Goal: Information Seeking & Learning: Understand process/instructions

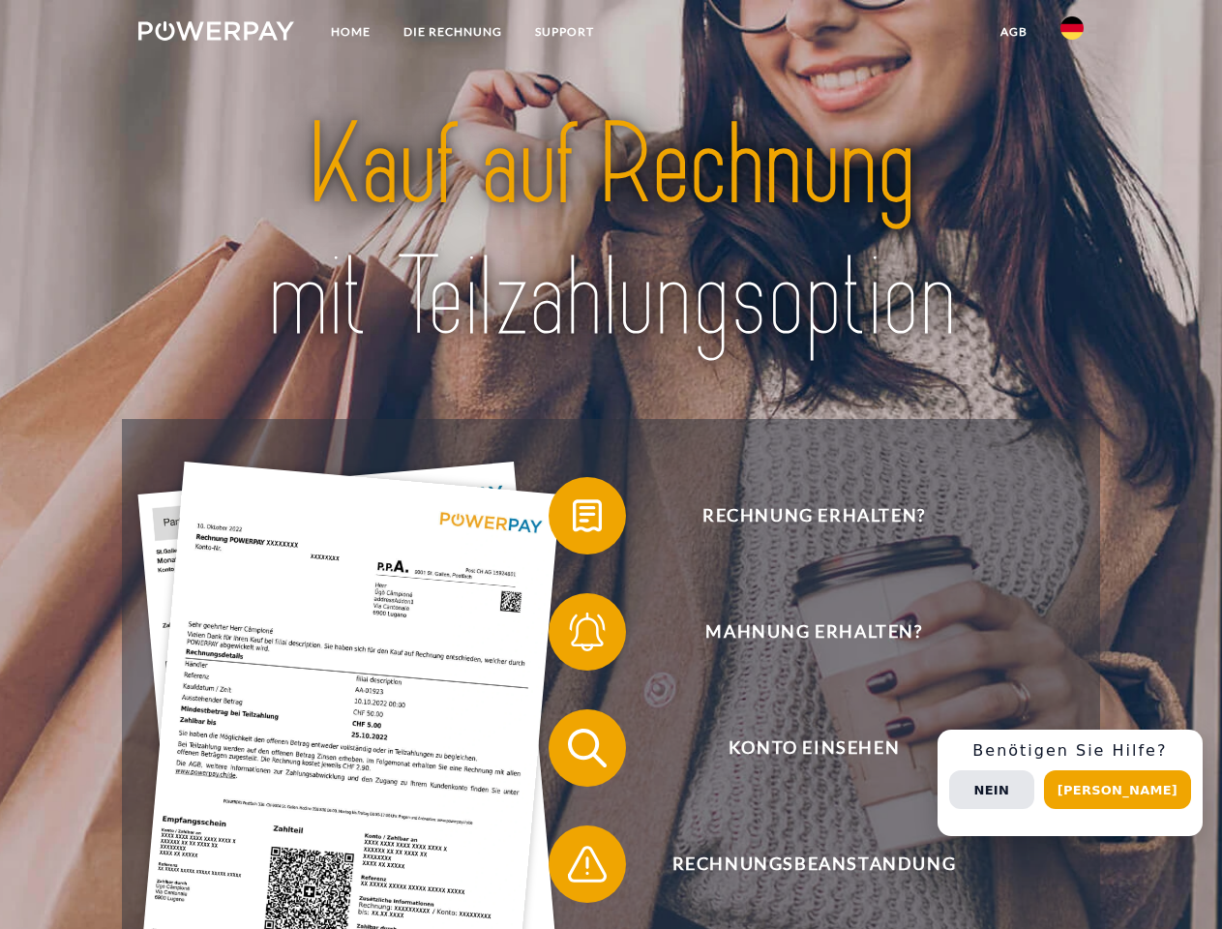
click at [216, 34] on img at bounding box center [216, 30] width 156 height 19
click at [1072, 34] on img at bounding box center [1071, 27] width 23 height 23
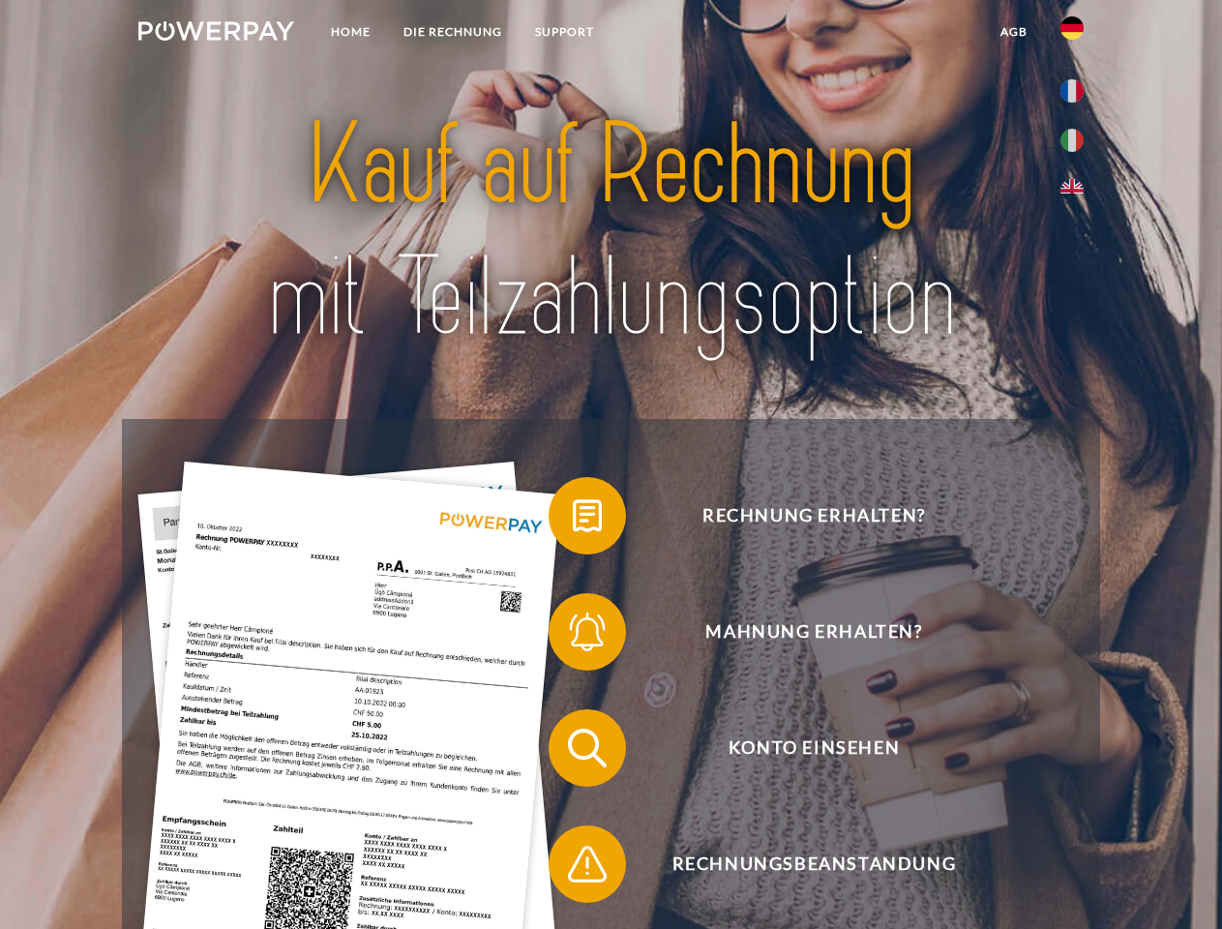
click at [1013, 32] on link "agb" at bounding box center [1014, 32] width 60 height 35
click at [573, 519] on span at bounding box center [558, 515] width 97 height 97
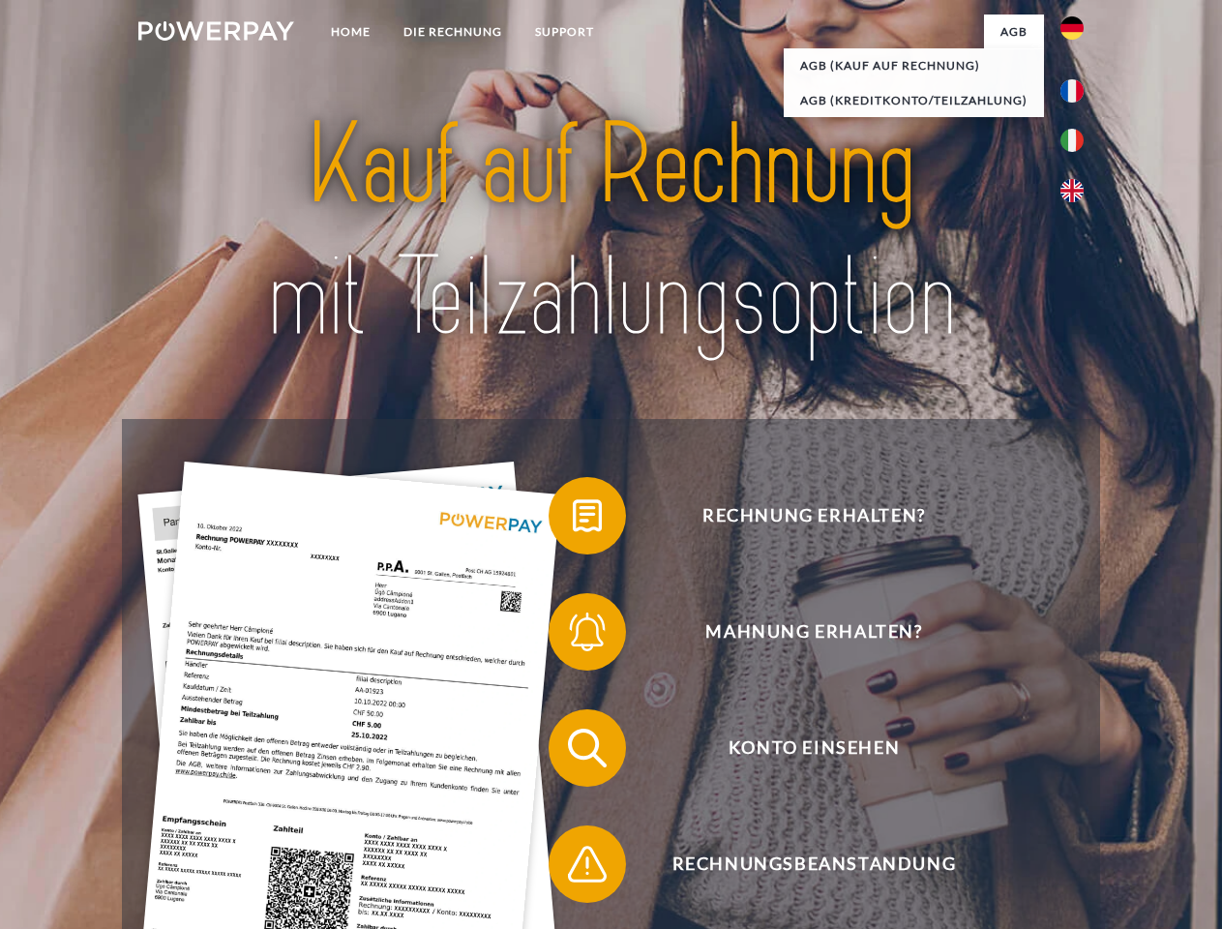
click at [573, 635] on span at bounding box center [558, 631] width 97 height 97
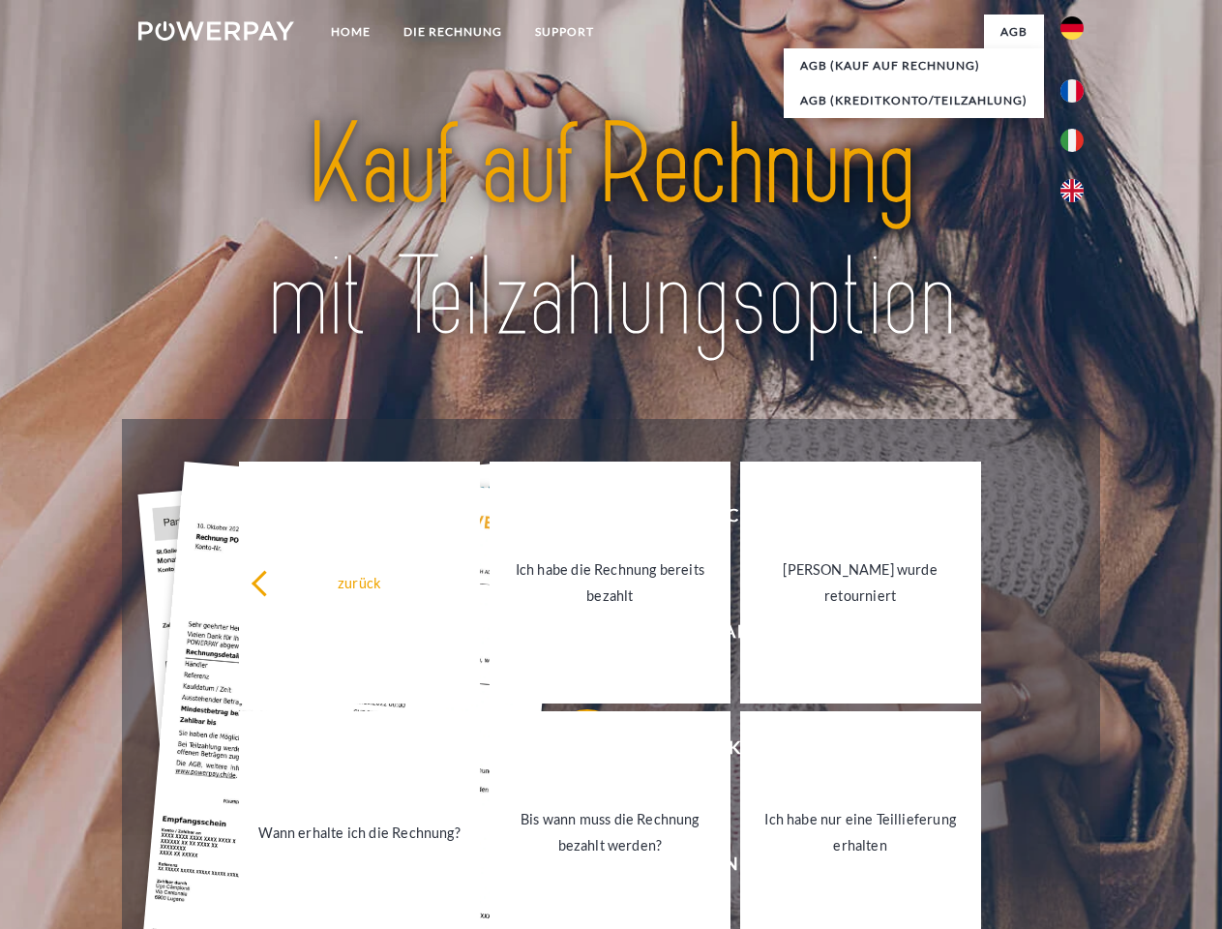
click at [573, 752] on link "Bis wann muss die Rechnung bezahlt werden?" at bounding box center [609, 832] width 241 height 242
click at [573, 868] on link "Bis wann muss die Rechnung bezahlt werden?" at bounding box center [609, 832] width 241 height 242
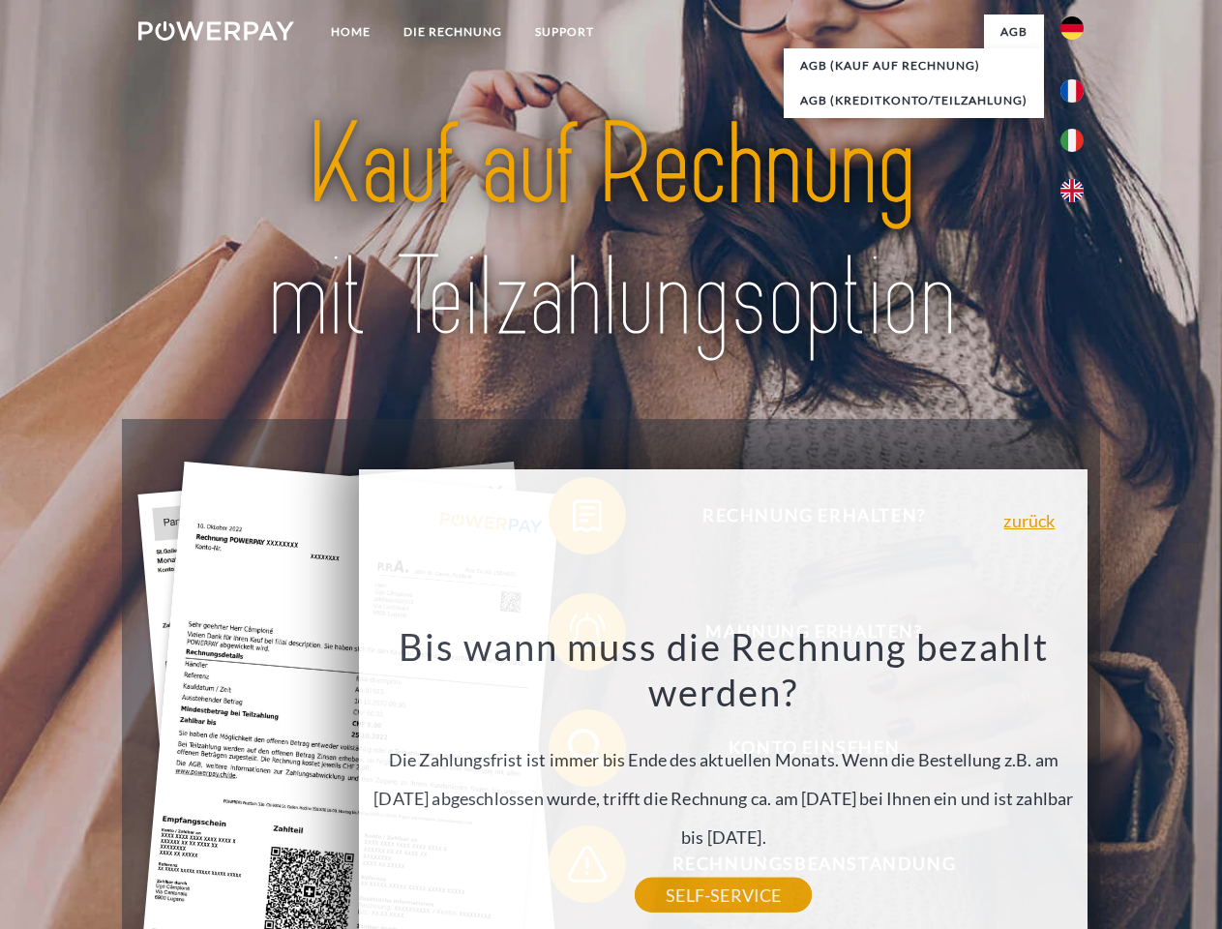
click at [1077, 782] on div "Bis wann muss die Rechnung bezahlt werden? Die Zahlungsfrist ist immer bis Ende…" at bounding box center [723, 759] width 706 height 272
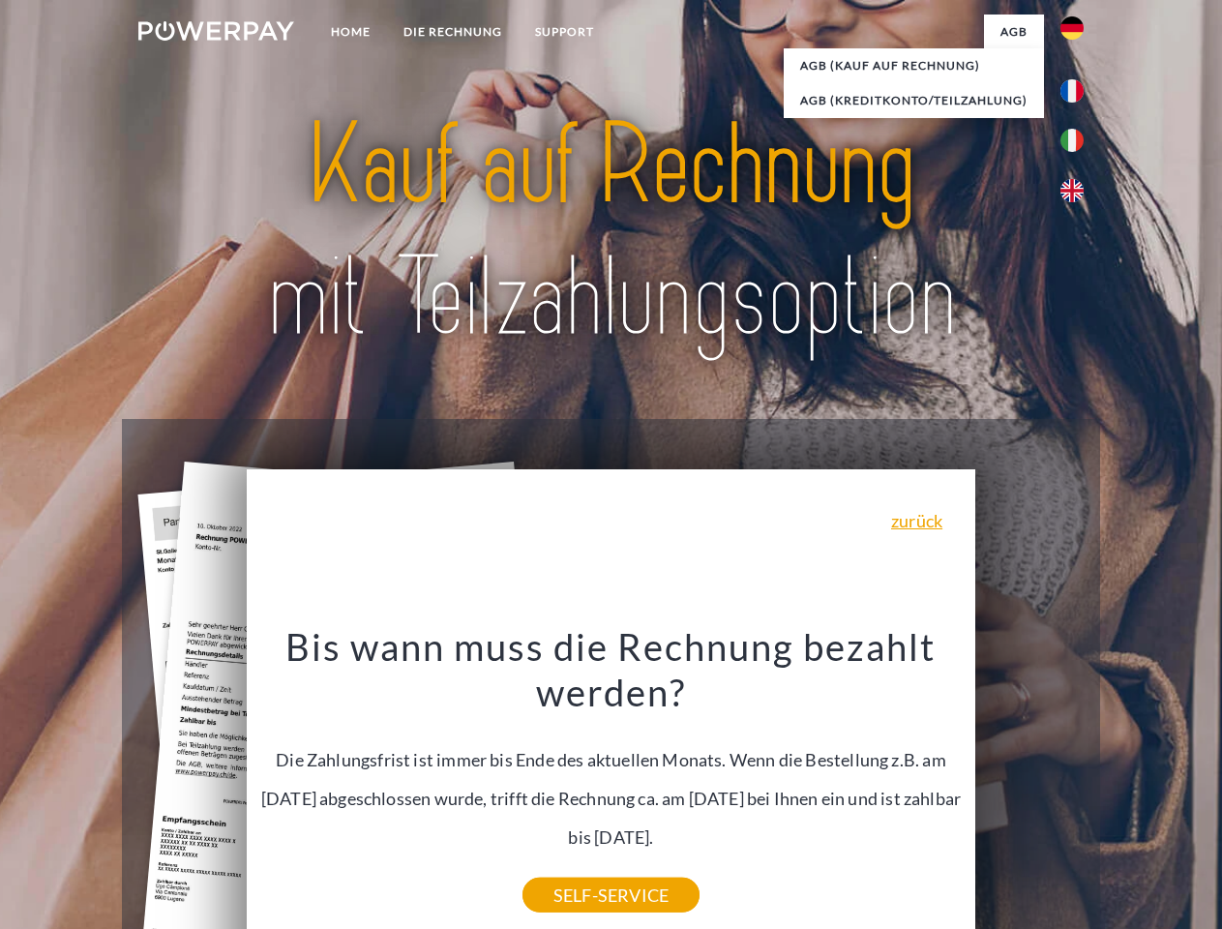
click at [1029, 786] on span "Konto einsehen" at bounding box center [813, 747] width 474 height 77
click at [1124, 789] on header "Home DIE RECHNUNG SUPPORT" at bounding box center [611, 668] width 1222 height 1336
